Goal: Navigation & Orientation: Find specific page/section

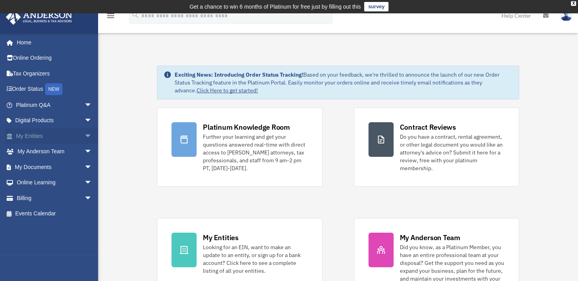
click at [44, 139] on link "My Entities arrow_drop_down" at bounding box center [54, 136] width 99 height 16
click at [84, 135] on span "arrow_drop_down" at bounding box center [92, 136] width 16 height 16
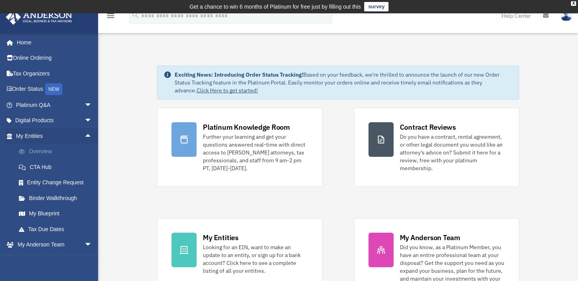
click at [50, 149] on link "Overview" at bounding box center [57, 152] width 93 height 16
click at [47, 149] on link "Overview" at bounding box center [57, 152] width 93 height 16
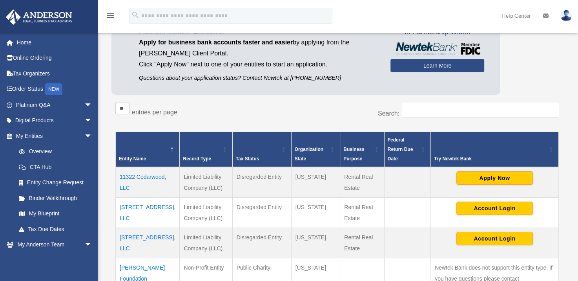
scroll to position [79, 0]
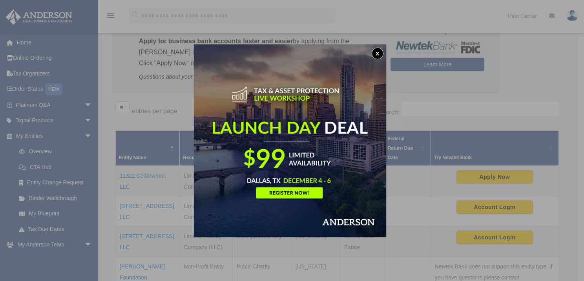
click at [378, 53] on button "x" at bounding box center [378, 53] width 12 height 12
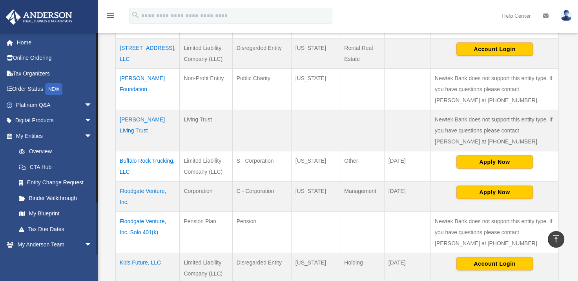
scroll to position [276, 0]
